Goal: Complete application form

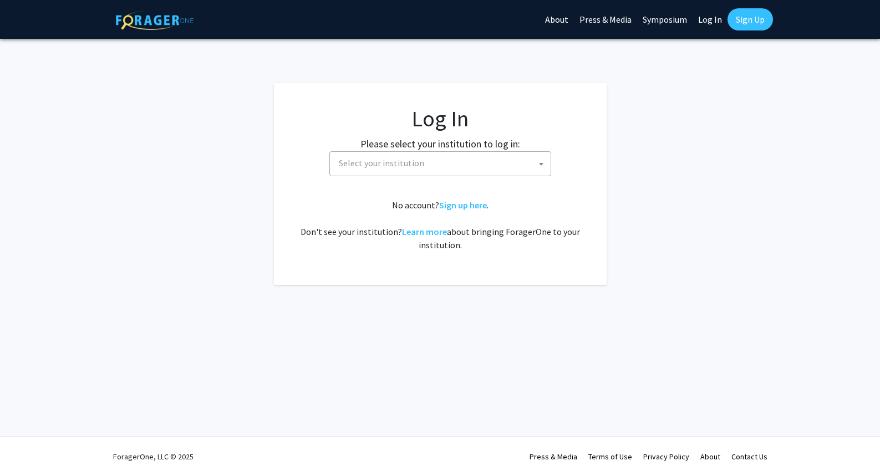
select select
click at [394, 165] on span "Select your institution" at bounding box center [381, 162] width 85 height 11
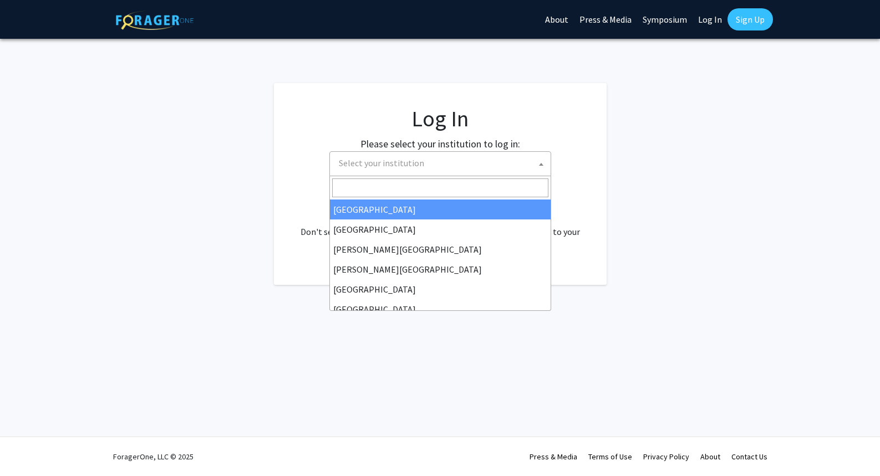
click at [413, 190] on input "Search" at bounding box center [440, 187] width 216 height 19
type input "u"
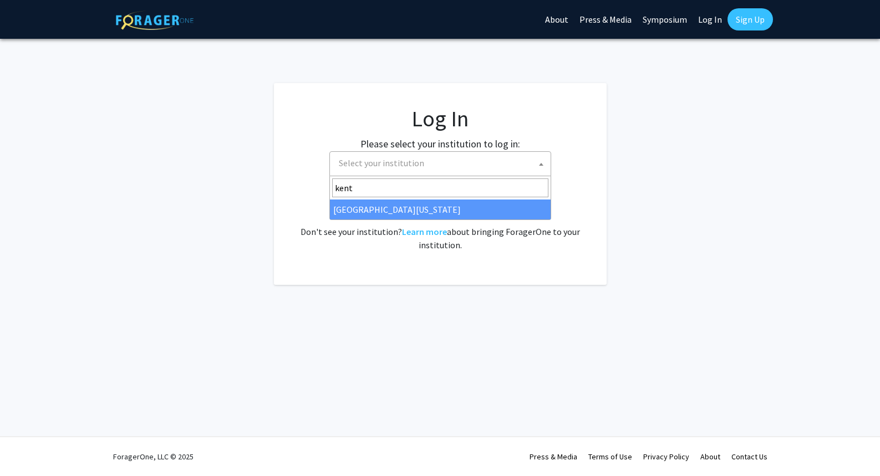
type input "kent"
select select "13"
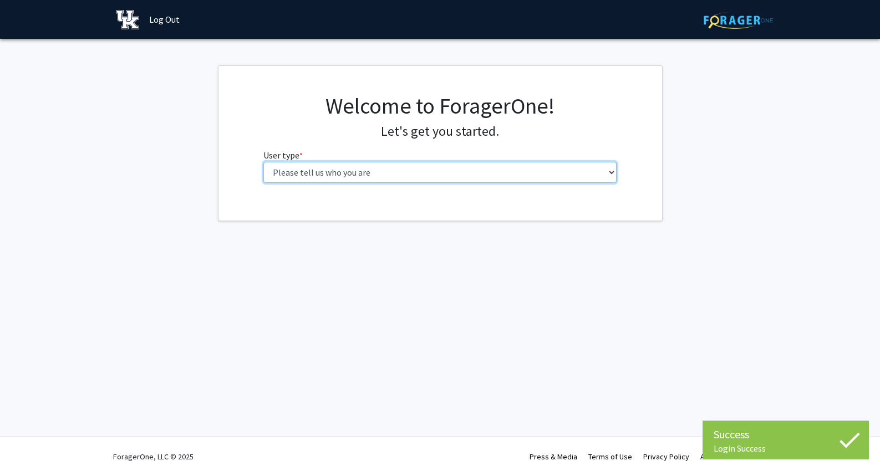
click at [410, 172] on select "Please tell us who you are Undergraduate Student Master's Student Doctoral Cand…" at bounding box center [439, 172] width 353 height 21
select select "1: undergrad"
click at [263, 162] on select "Please tell us who you are Undergraduate Student Master's Student Doctoral Cand…" at bounding box center [439, 172] width 353 height 21
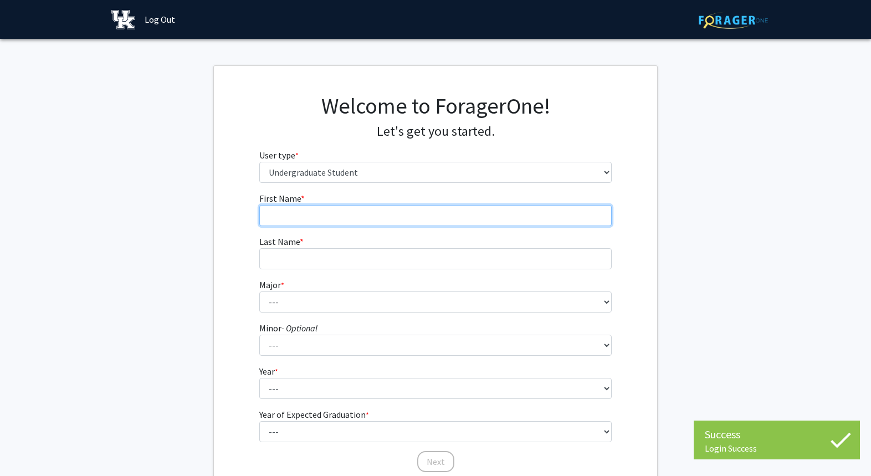
click at [379, 210] on input "First Name * required" at bounding box center [435, 215] width 353 height 21
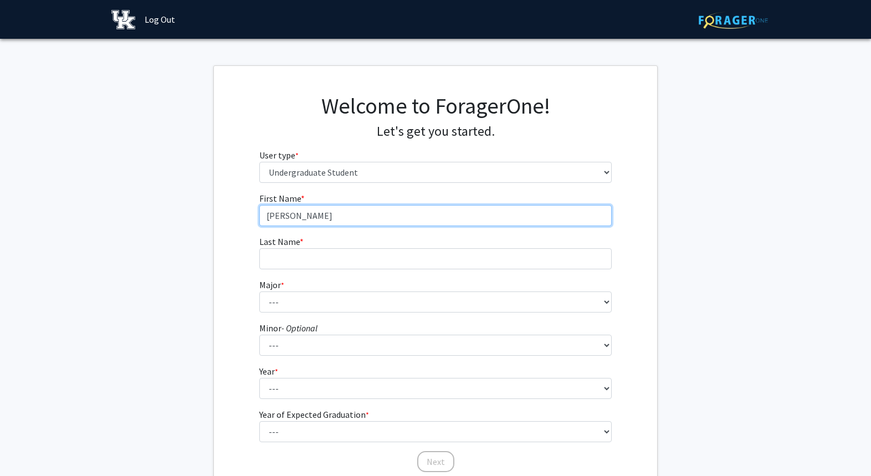
type input "[PERSON_NAME]"
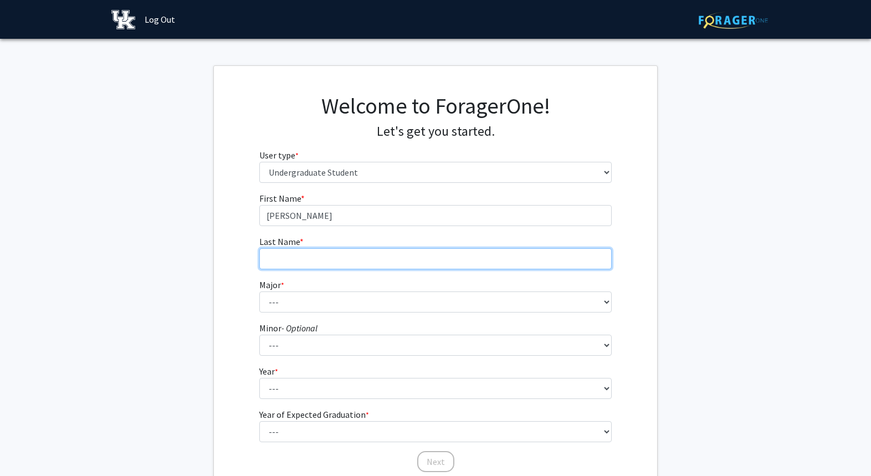
click at [319, 264] on input "Last Name * required" at bounding box center [435, 258] width 353 height 21
type input "[PERSON_NAME]"
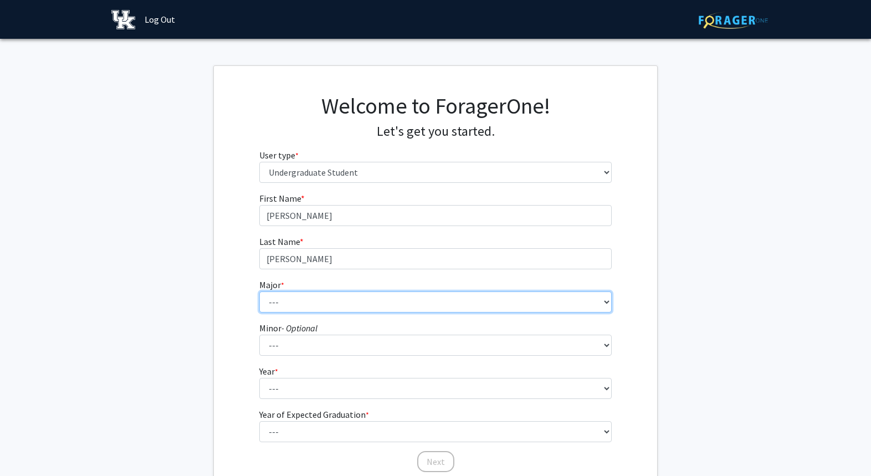
click at [324, 295] on select "--- Accounting Aerospace Engineering African American & Africana Studies Agricu…" at bounding box center [435, 302] width 353 height 21
select select "82: 919"
click at [259, 292] on select "--- Accounting Aerospace Engineering African American & Africana Studies Agricu…" at bounding box center [435, 302] width 353 height 21
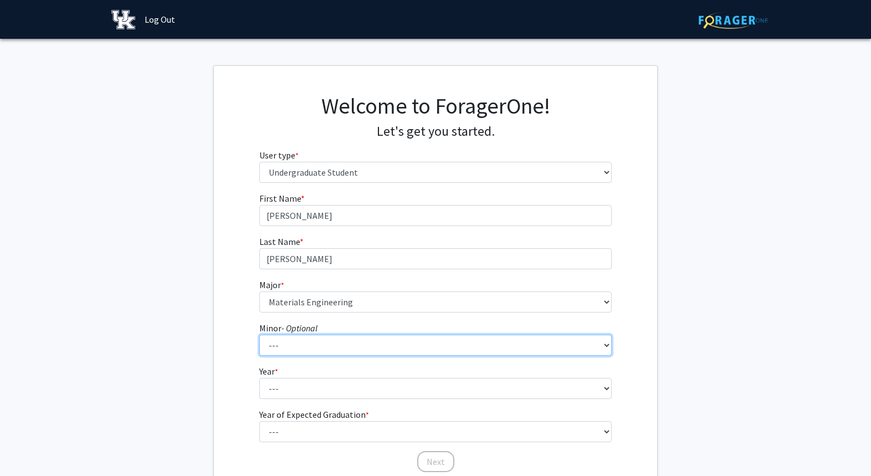
click at [341, 351] on select "--- African American & Africana Studies Agricultural Economics American Studies…" at bounding box center [435, 345] width 353 height 21
select select "46: 698"
click at [259, 335] on select "--- African American & Africana Studies Agricultural Economics American Studies…" at bounding box center [435, 345] width 353 height 21
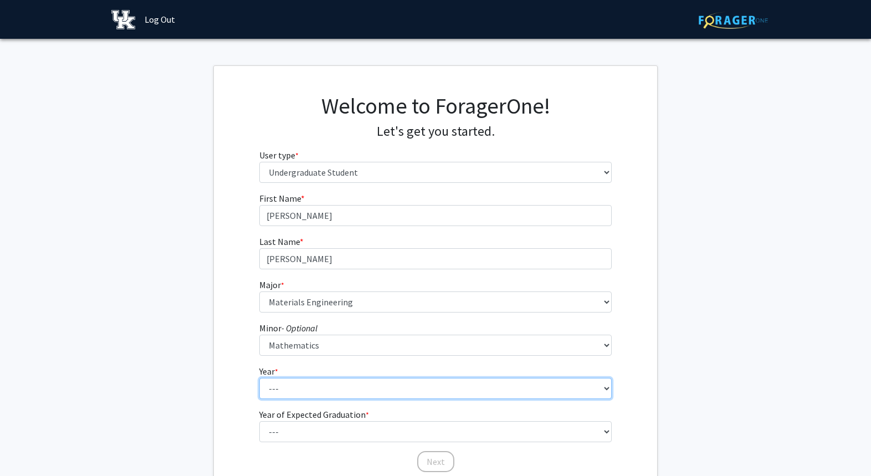
click at [305, 391] on select "--- First-year Sophomore Junior Senior Postbaccalaureate Certificate" at bounding box center [435, 388] width 353 height 21
select select "2: sophomore"
click at [259, 378] on select "--- First-year Sophomore Junior Senior Postbaccalaureate Certificate" at bounding box center [435, 388] width 353 height 21
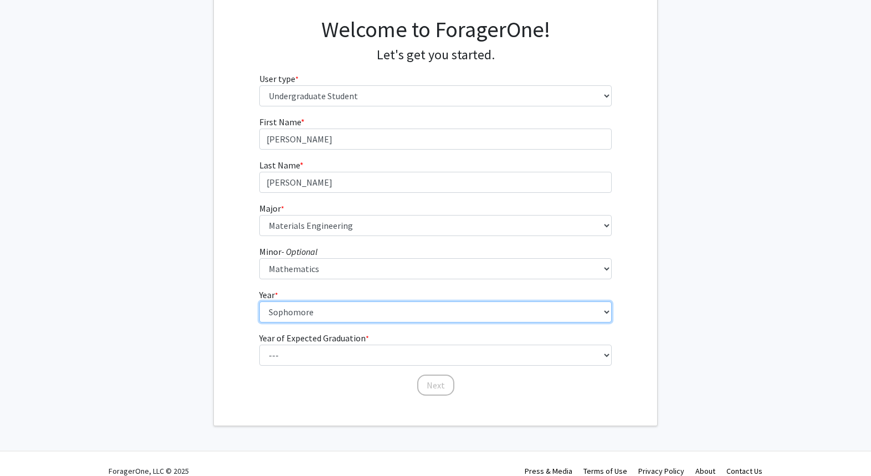
scroll to position [83, 0]
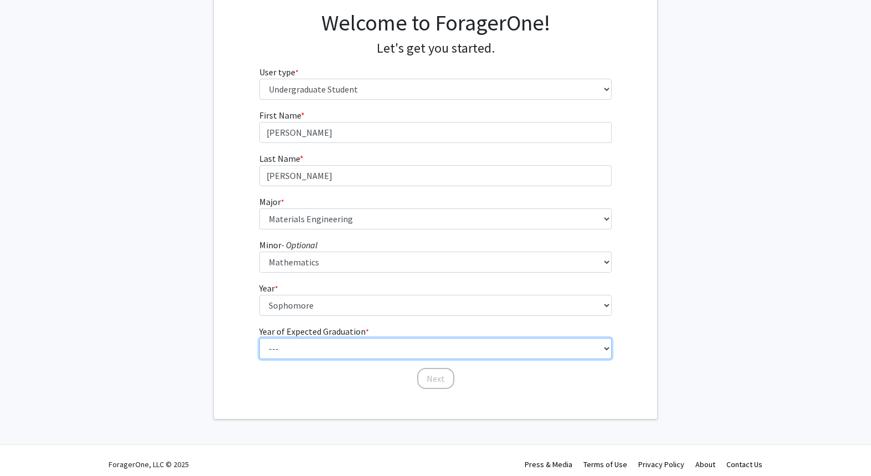
click at [357, 347] on select "--- 2025 2026 2027 2028 2029 2030 2031 2032 2033 2034" at bounding box center [435, 348] width 353 height 21
select select "4: 2028"
click at [259, 338] on select "--- 2025 2026 2027 2028 2029 2030 2031 2032 2033 2034" at bounding box center [435, 348] width 353 height 21
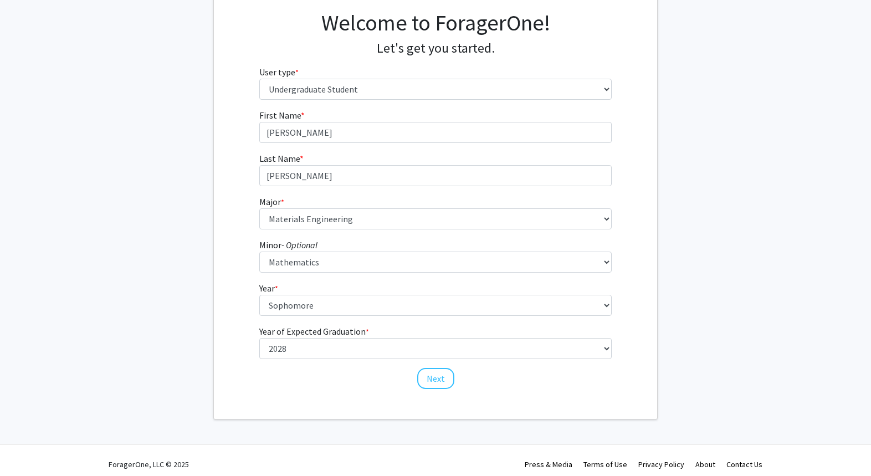
click at [440, 389] on div "First Name * required [PERSON_NAME] Last Name * required [PERSON_NAME] * requir…" at bounding box center [436, 250] width 370 height 282
click at [433, 378] on button "Next" at bounding box center [435, 378] width 37 height 21
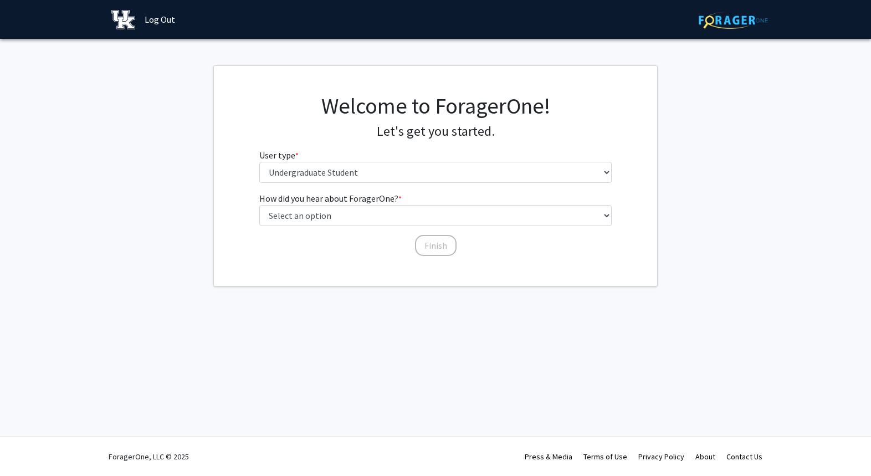
scroll to position [0, 0]
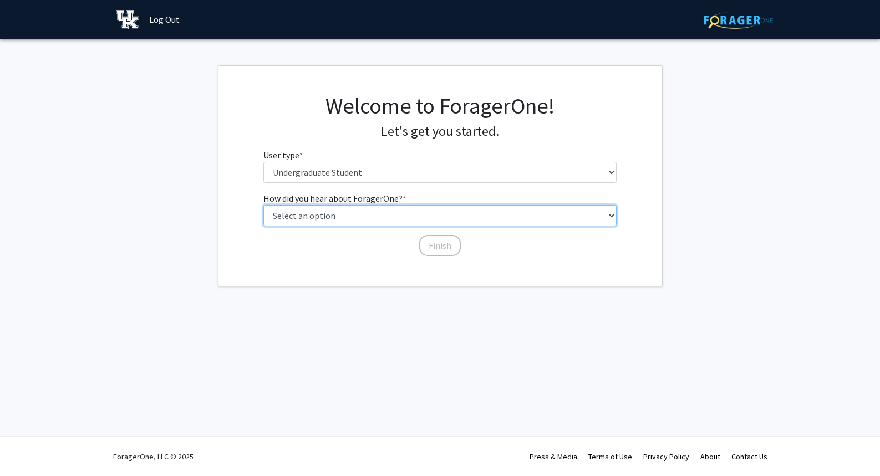
click at [440, 216] on select "Select an option Peer/student recommendation Faculty/staff recommendation Unive…" at bounding box center [439, 215] width 353 height 21
select select "3: university_website"
click at [263, 205] on select "Select an option Peer/student recommendation Faculty/staff recommendation Unive…" at bounding box center [439, 215] width 353 height 21
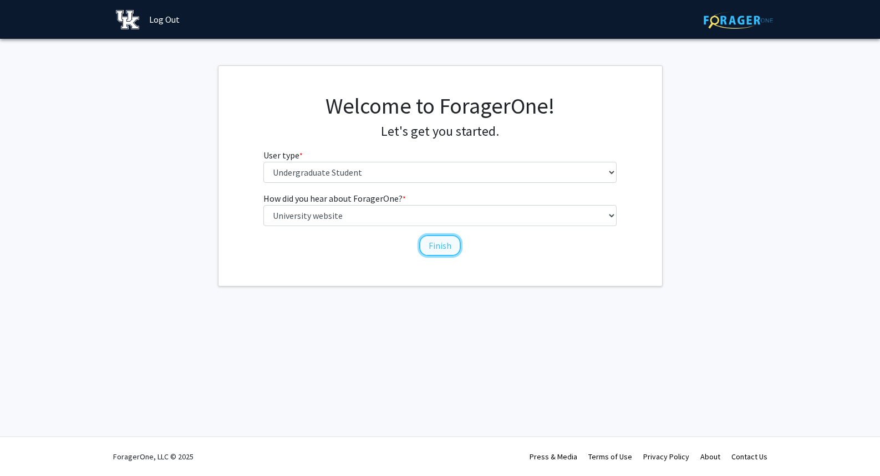
click at [444, 243] on button "Finish" at bounding box center [440, 245] width 42 height 21
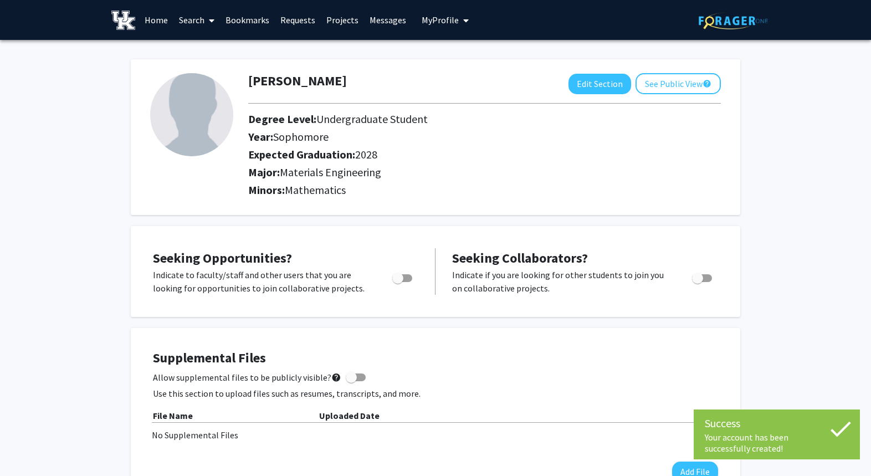
click at [398, 278] on span "Toggle" at bounding box center [397, 278] width 11 height 11
click at [398, 282] on input "Are you actively seeking opportunities?" at bounding box center [397, 282] width 1 height 1
checkbox input "true"
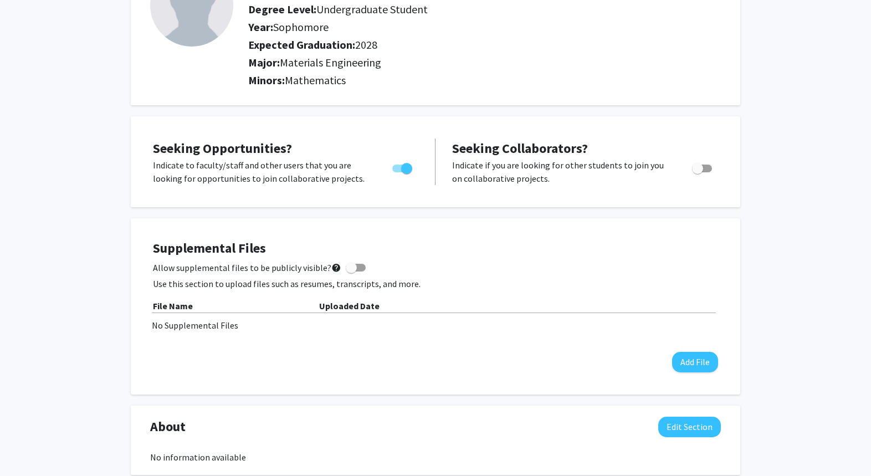
scroll to position [109, 0]
